Goal: Find specific page/section: Find specific page/section

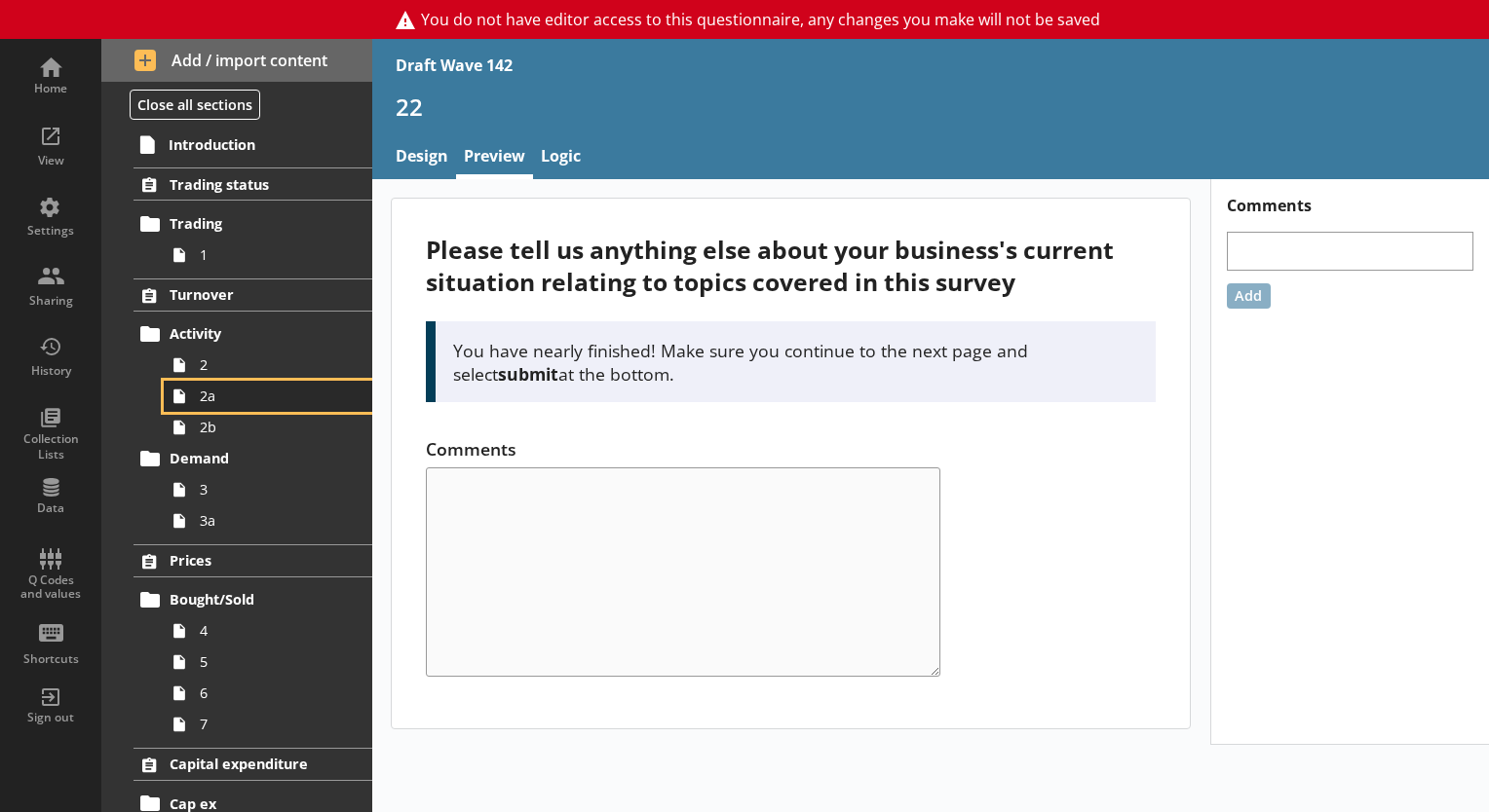
click at [231, 395] on span "2a" at bounding box center [273, 396] width 146 height 19
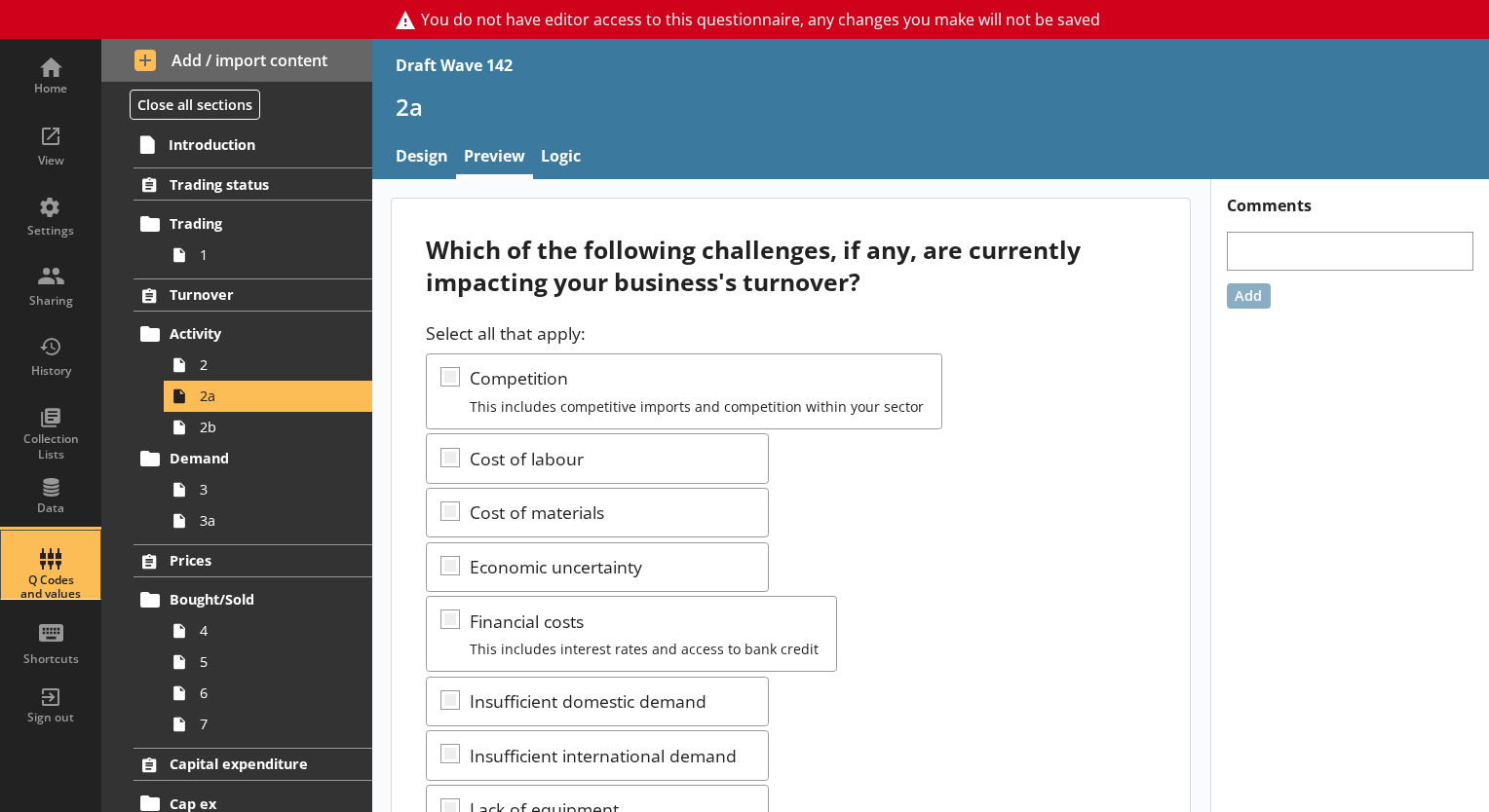
click at [43, 574] on div "Q Codes and values" at bounding box center [51, 588] width 69 height 28
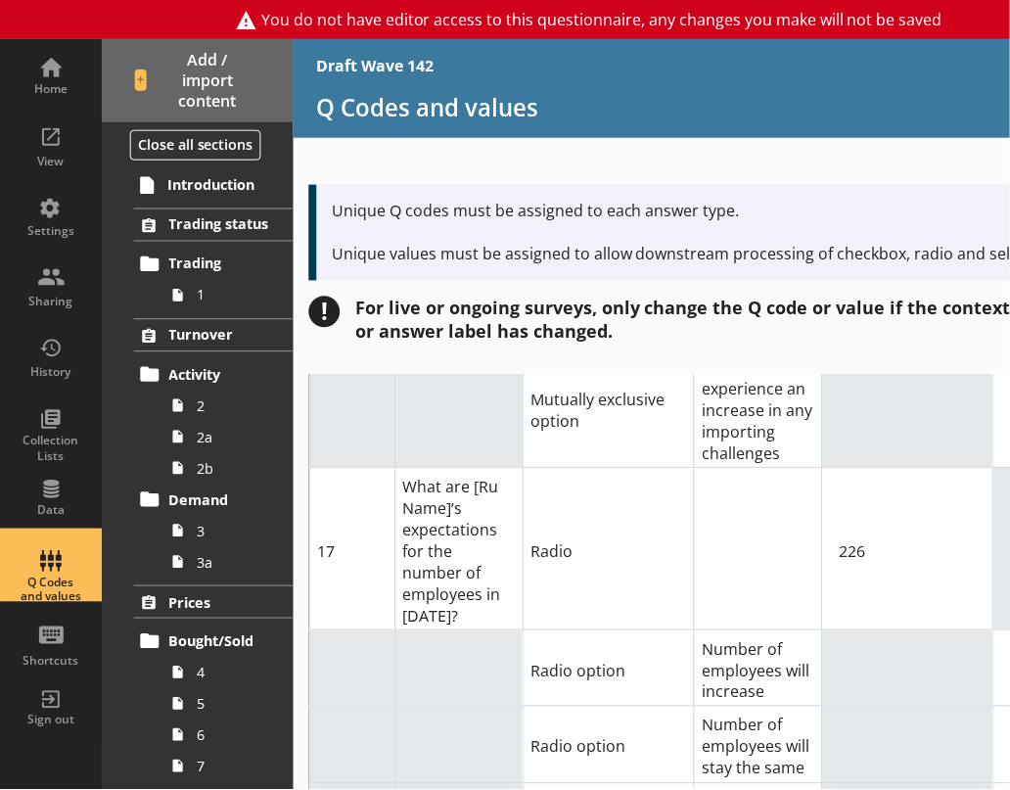
scroll to position [15510, 0]
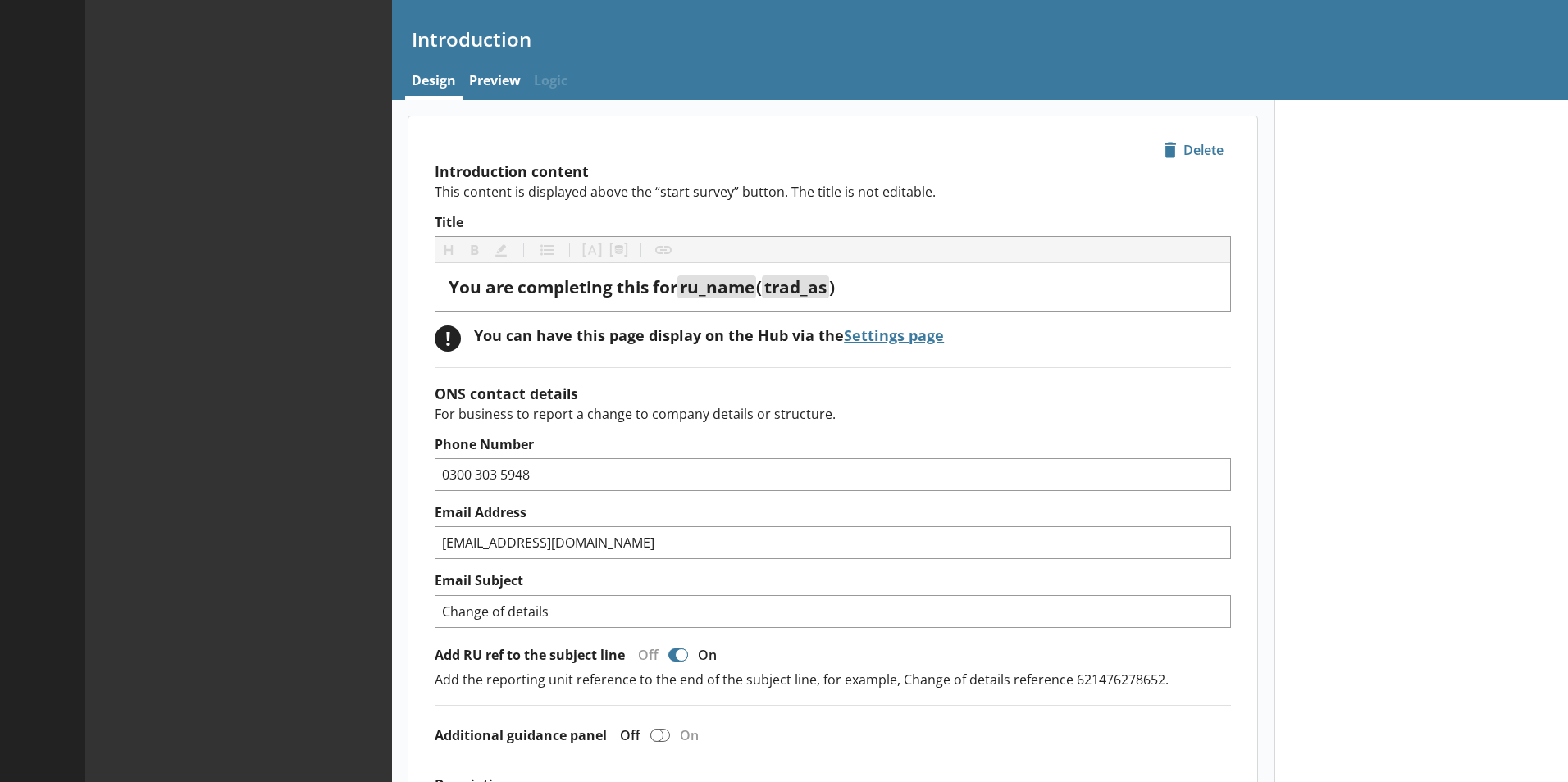
type textarea "x"
